Goal: Submit feedback/report problem: Submit feedback/report problem

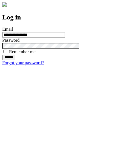
type input "**********"
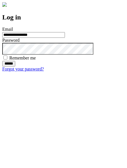
click at [15, 67] on input "******" at bounding box center [8, 64] width 13 height 6
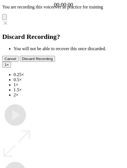
type input "**********"
